Goal: Obtain resource: Obtain resource

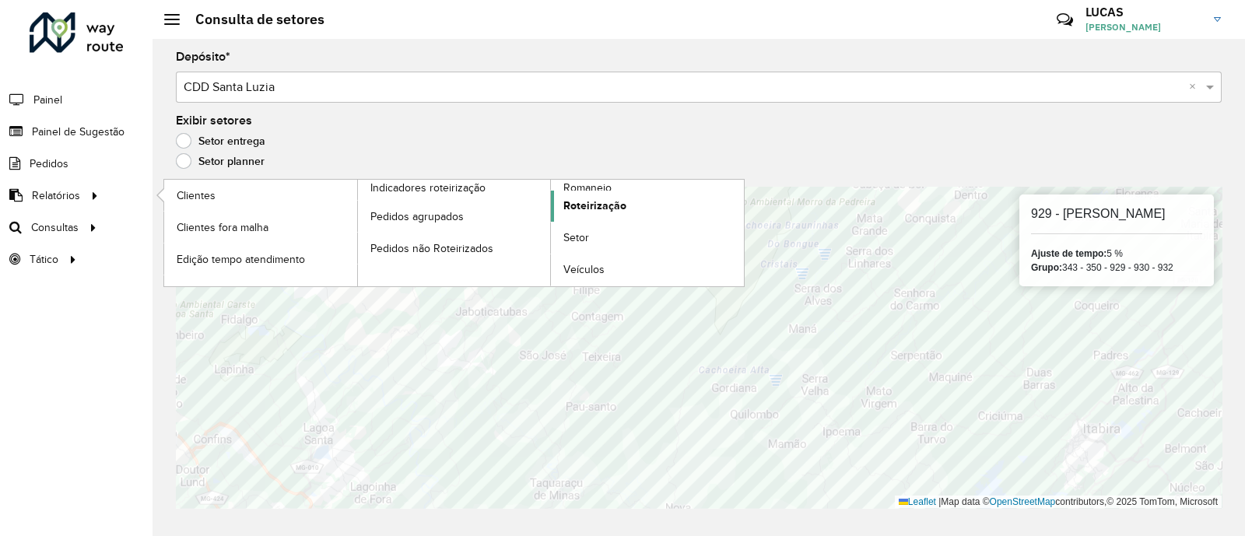
click at [594, 203] on span "Roteirização" at bounding box center [594, 206] width 63 height 16
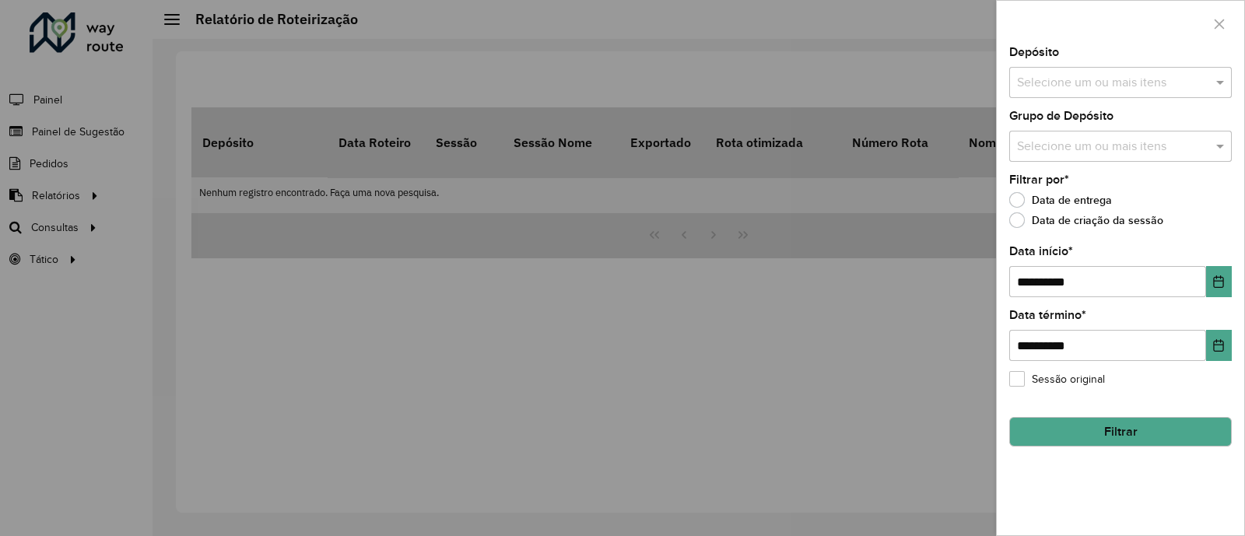
click at [1082, 89] on input "text" at bounding box center [1112, 83] width 199 height 19
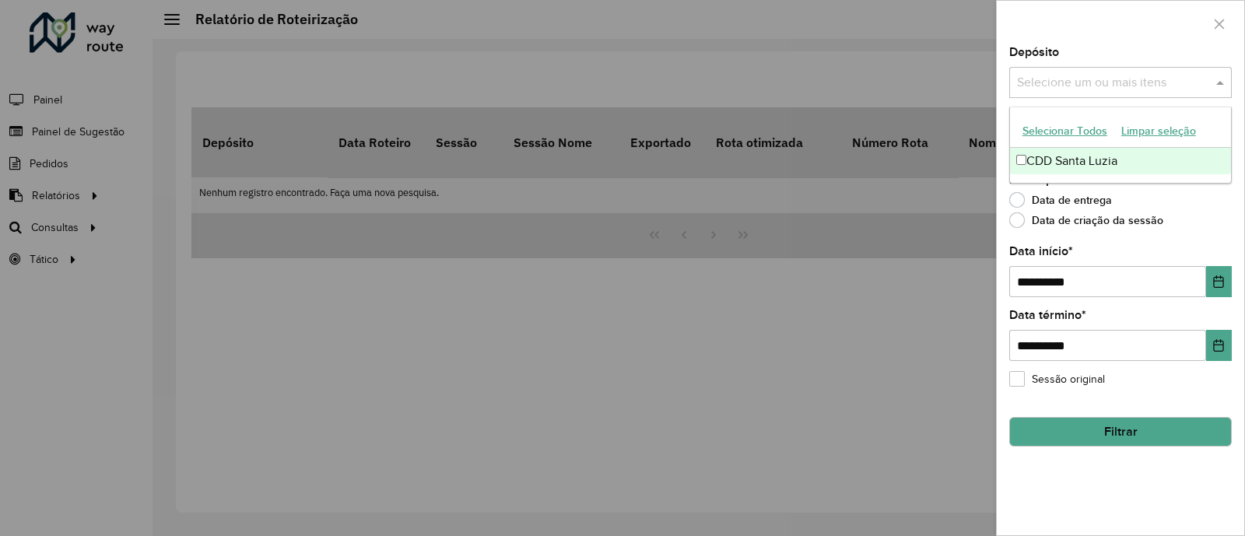
click at [1072, 150] on div "CDD Santa Luzia" at bounding box center [1120, 161] width 221 height 26
click at [1157, 234] on div "**********" at bounding box center [1120, 291] width 247 height 489
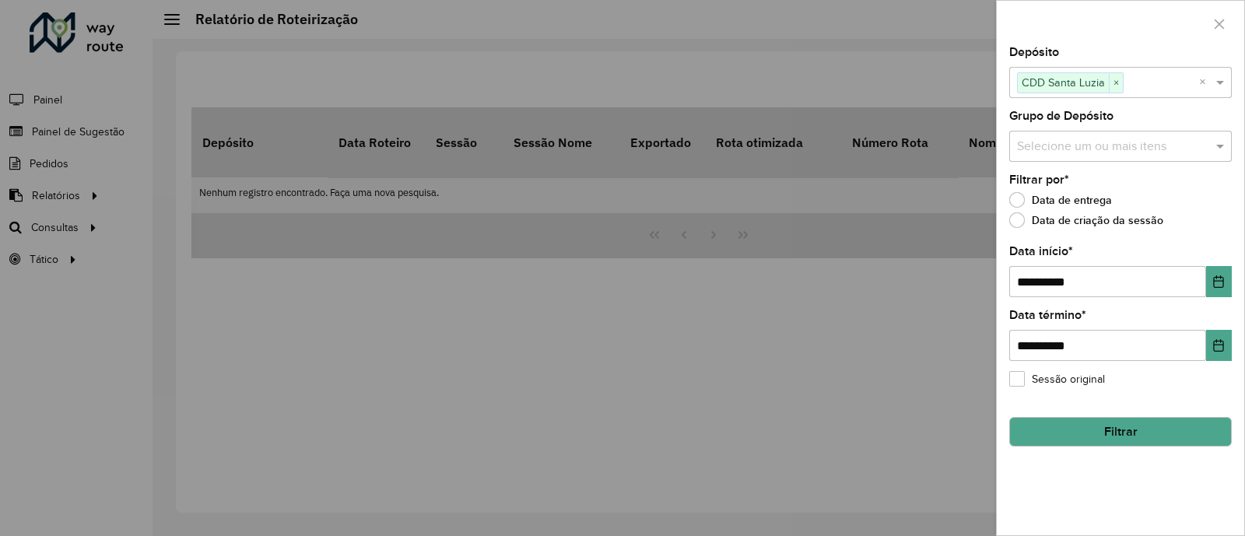
click at [1109, 433] on button "Filtrar" at bounding box center [1120, 432] width 223 height 30
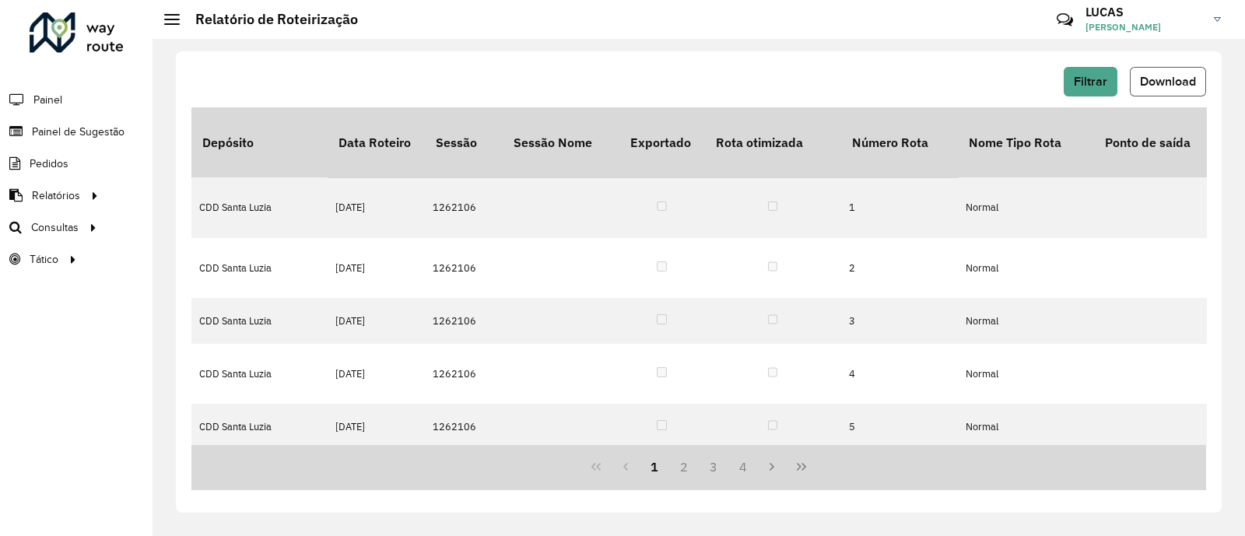
click at [1173, 72] on button "Download" at bounding box center [1168, 82] width 76 height 30
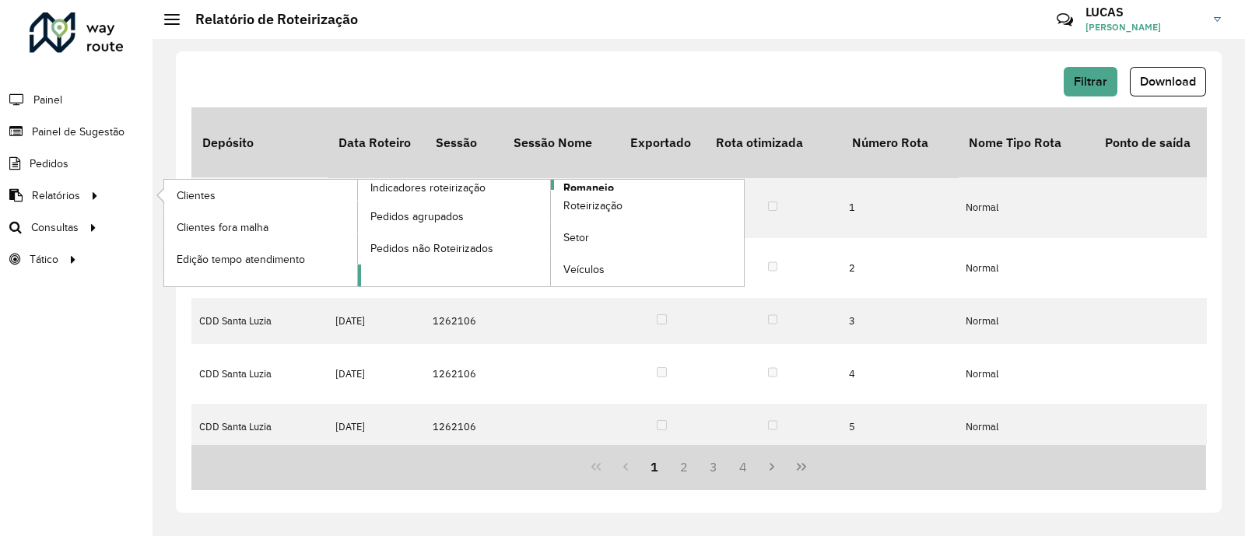
click at [573, 180] on span "Romaneio" at bounding box center [588, 188] width 51 height 16
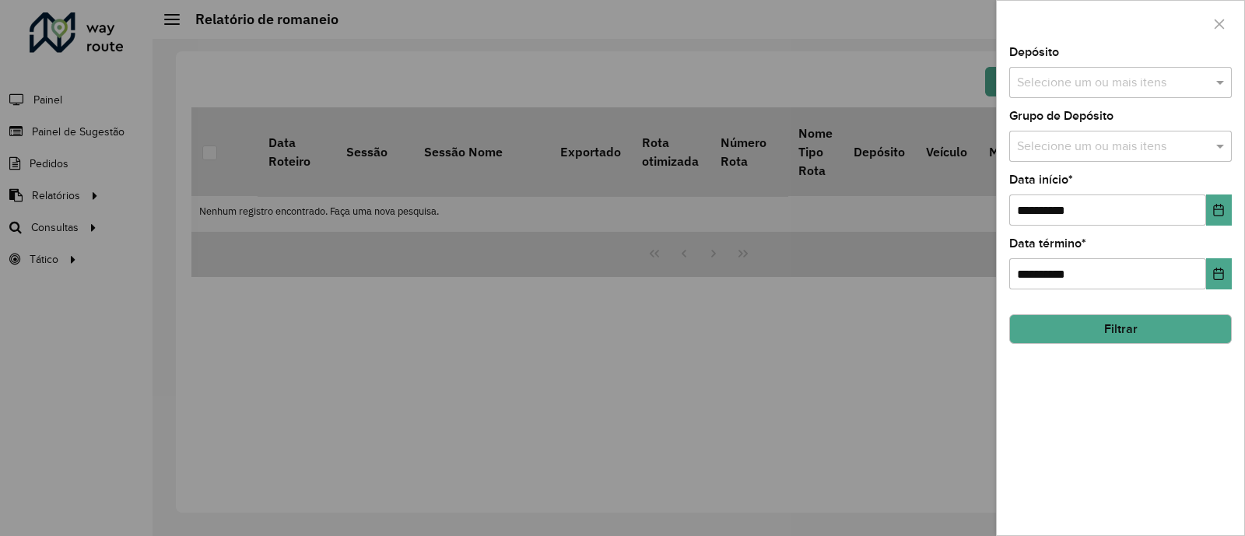
click at [1124, 66] on div "Depósito Selecione um ou mais itens" at bounding box center [1120, 72] width 223 height 51
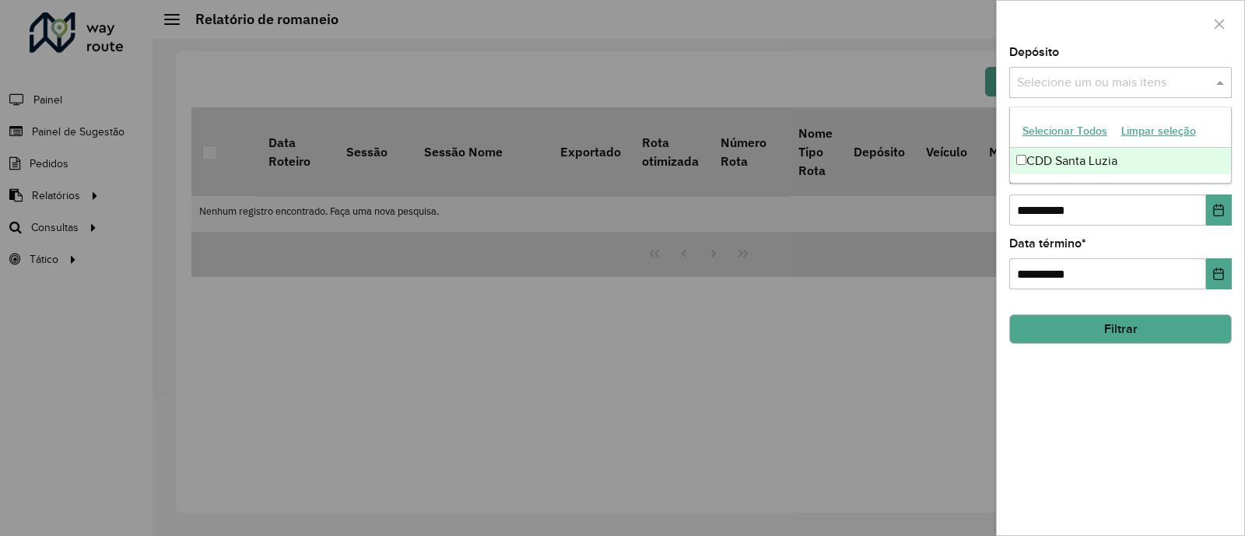
click at [1115, 75] on input "text" at bounding box center [1112, 83] width 199 height 19
click at [1058, 156] on div "CDD Santa Luzia" at bounding box center [1120, 161] width 221 height 26
click at [1217, 219] on button "Choose Date" at bounding box center [1219, 210] width 26 height 31
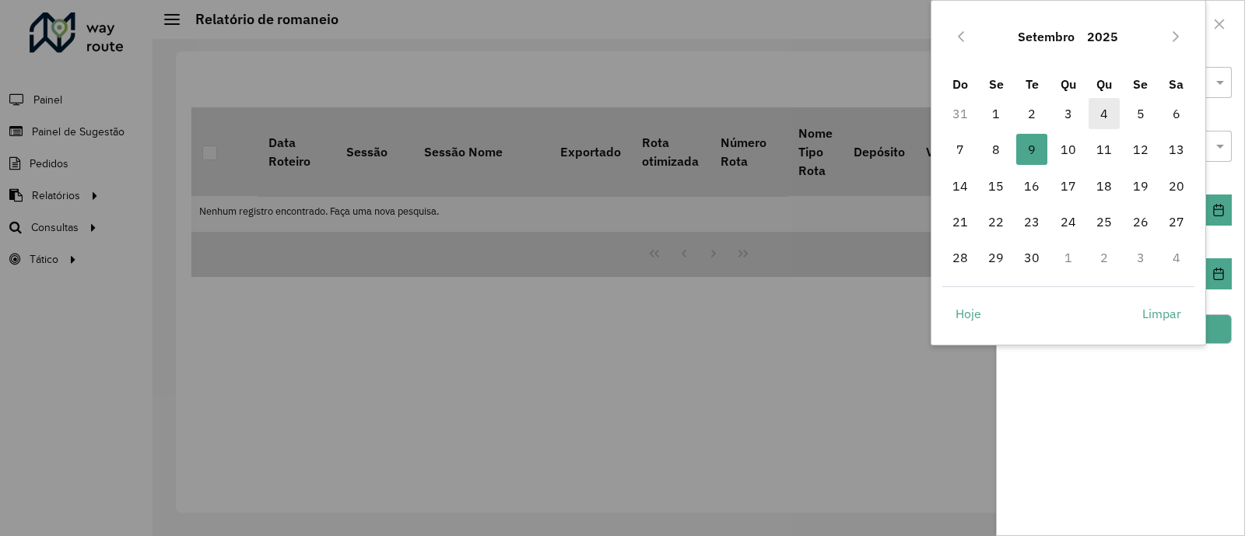
click at [1105, 107] on span "4" at bounding box center [1104, 113] width 31 height 31
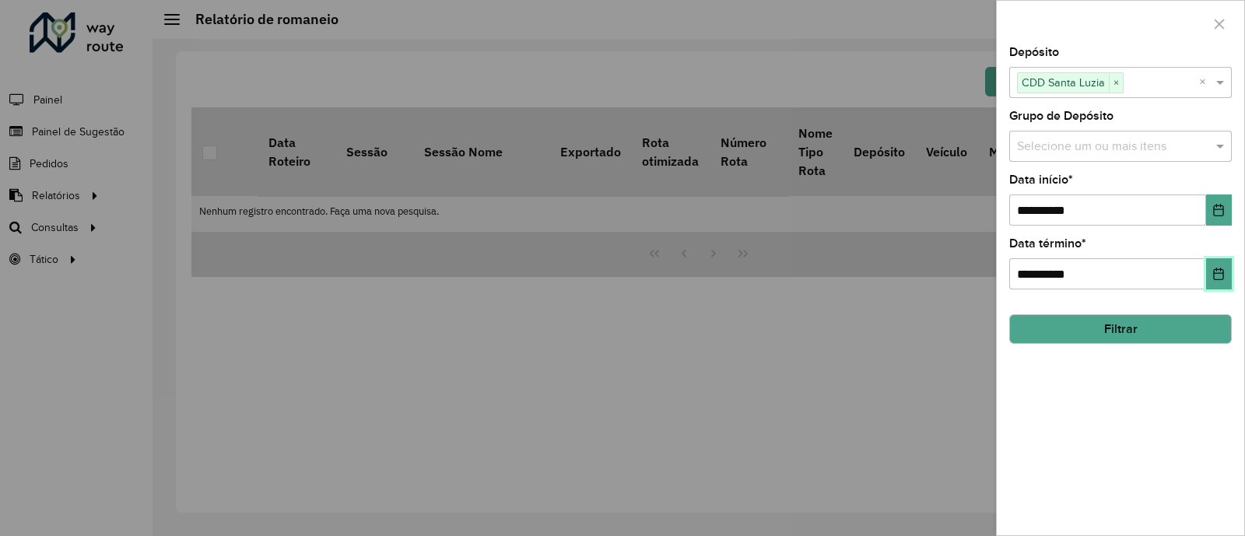
click at [1222, 278] on icon "Choose Date" at bounding box center [1218, 274] width 12 height 12
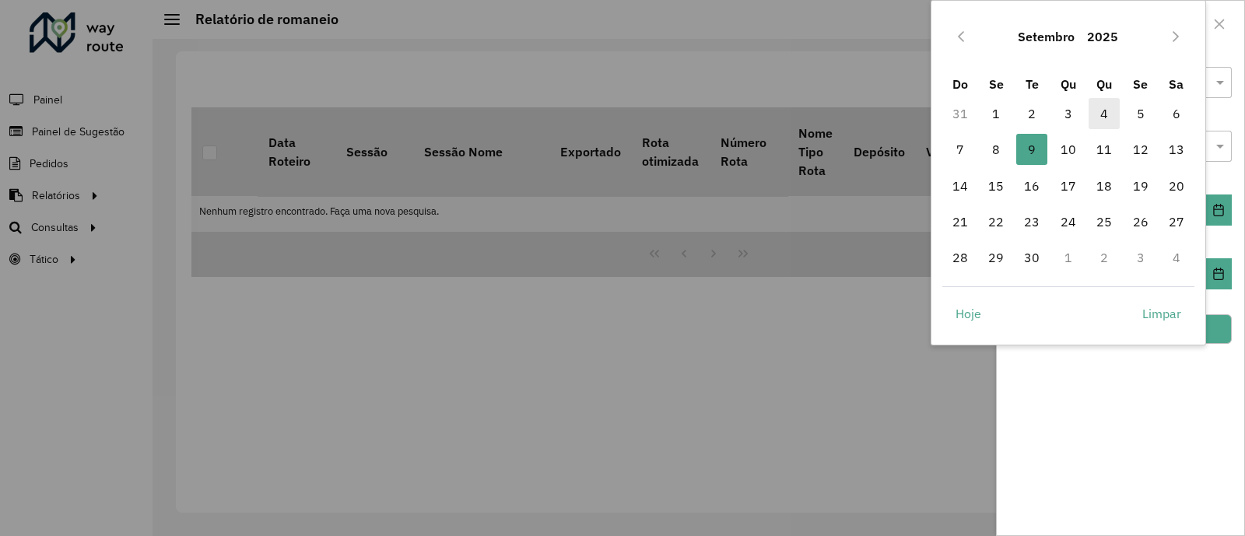
click at [1109, 121] on span "4" at bounding box center [1104, 113] width 31 height 31
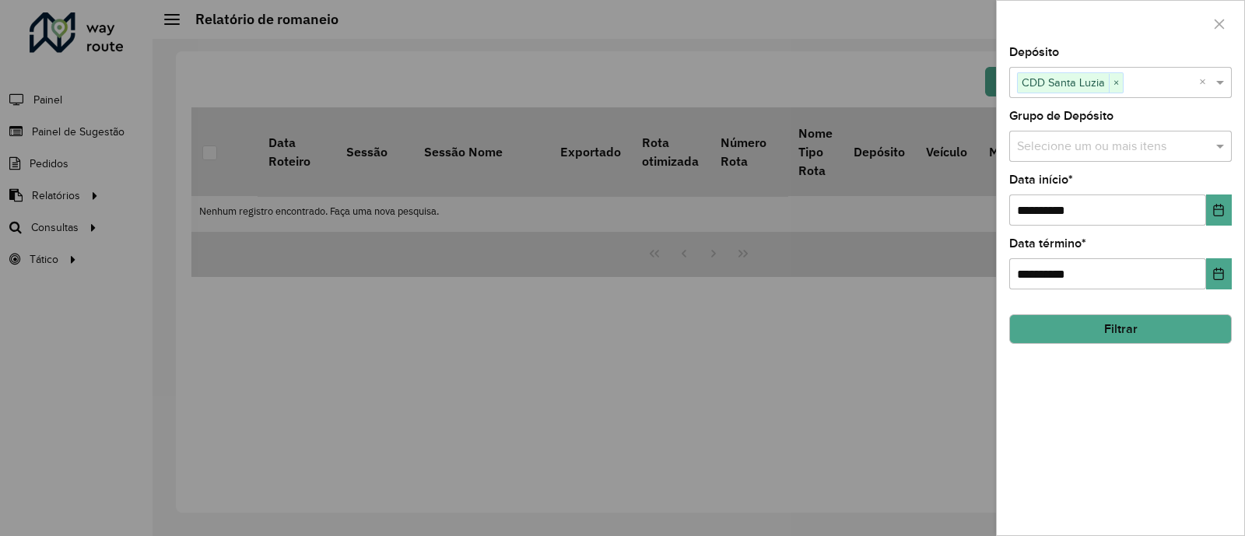
click at [1158, 321] on button "Filtrar" at bounding box center [1120, 329] width 223 height 30
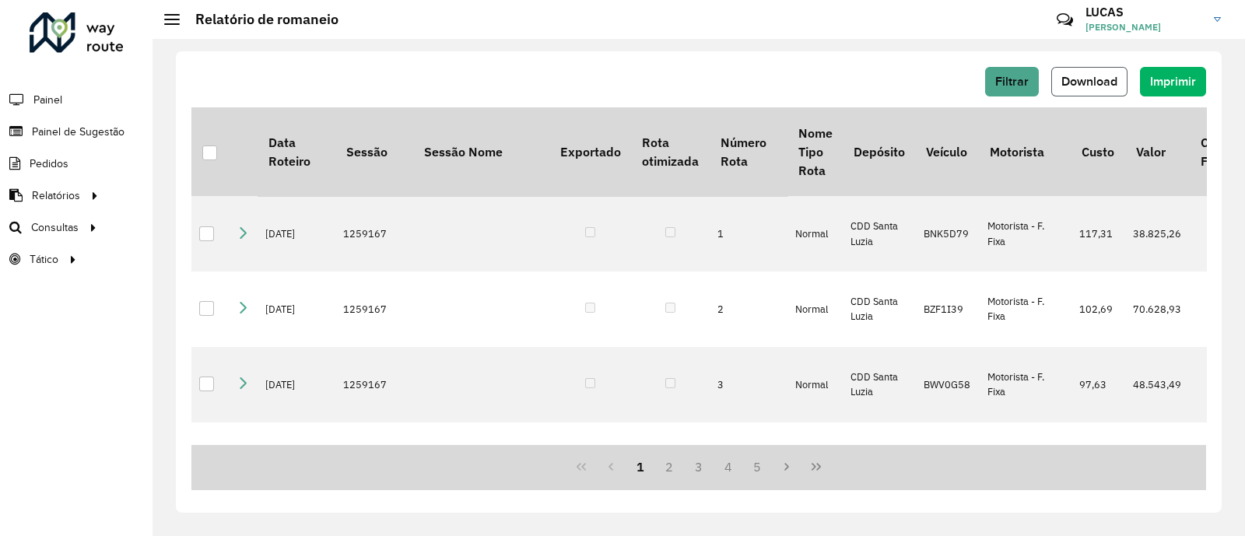
click at [1096, 85] on span "Download" at bounding box center [1089, 81] width 56 height 13
